Goal: Task Accomplishment & Management: Use online tool/utility

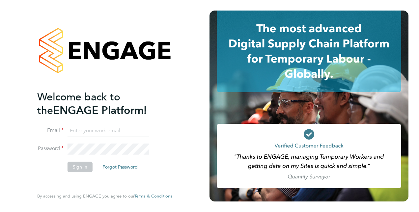
type input "[PERSON_NAME][EMAIL_ADDRESS][DOMAIN_NAME]"
click at [34, 173] on div "Welcome back to the ENGAGE Platform! Email sarah.hughes4@justice.gov.uk Passwor…" at bounding box center [104, 106] width 161 height 212
click at [83, 166] on button "Sign In" at bounding box center [80, 167] width 25 height 11
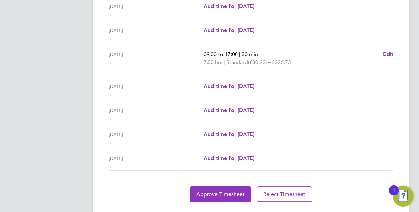
scroll to position [231, 0]
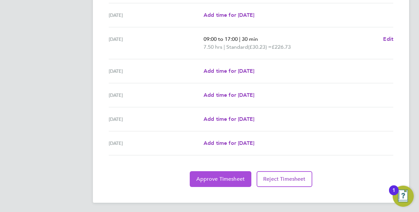
click at [235, 176] on span "Approve Timesheet" at bounding box center [220, 179] width 48 height 7
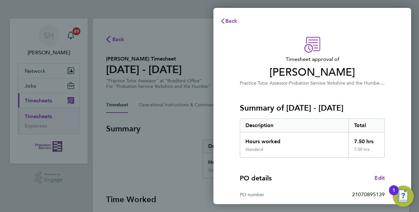
scroll to position [103, 0]
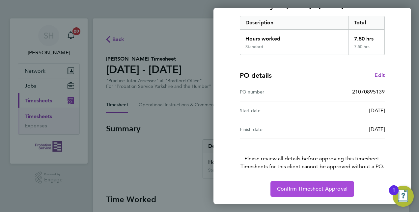
click at [302, 186] on span "Confirm Timesheet Approval" at bounding box center [312, 189] width 70 height 7
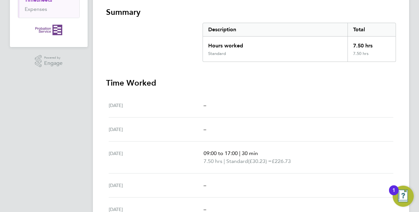
scroll to position [2, 0]
